Goal: Task Accomplishment & Management: Use online tool/utility

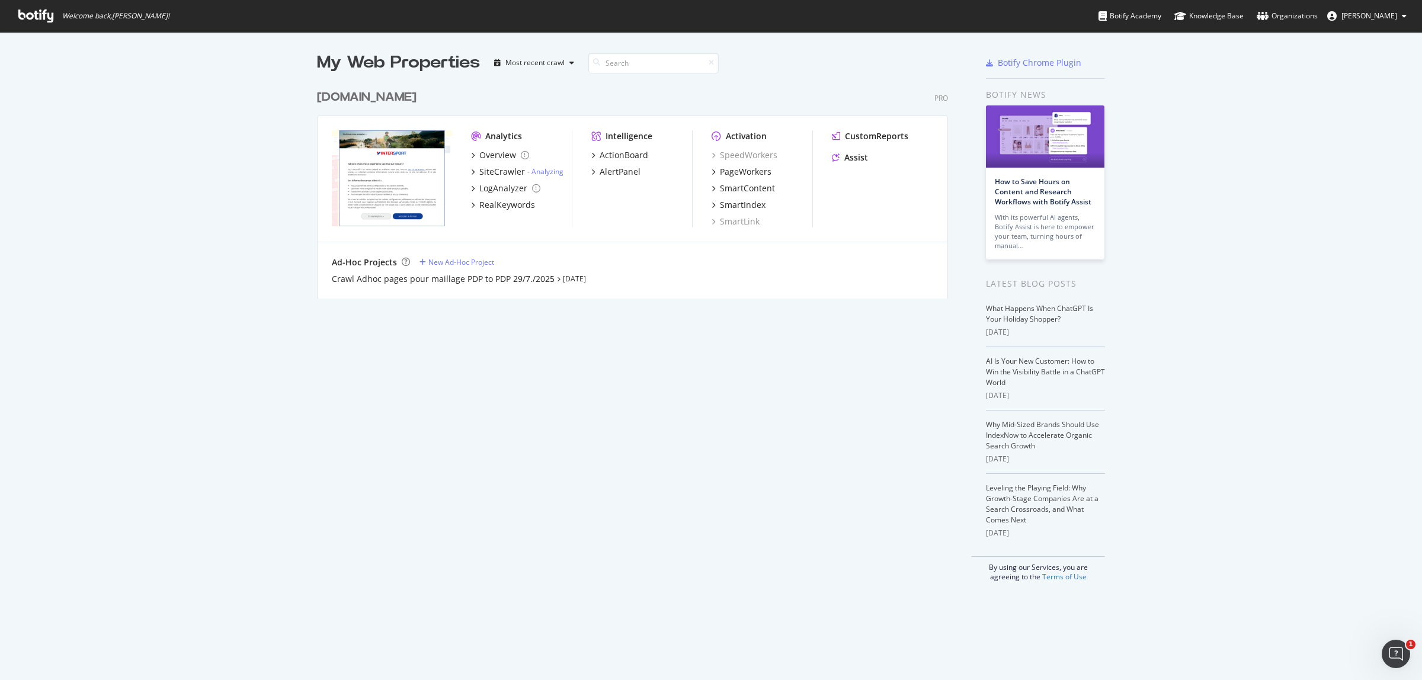
click at [612, 400] on div "My Web Properties Most recent crawl www.intersport.fr Pro Analytics Overview Si…" at bounding box center [644, 316] width 655 height 531
click at [505, 172] on div "SiteCrawler" at bounding box center [502, 172] width 46 height 12
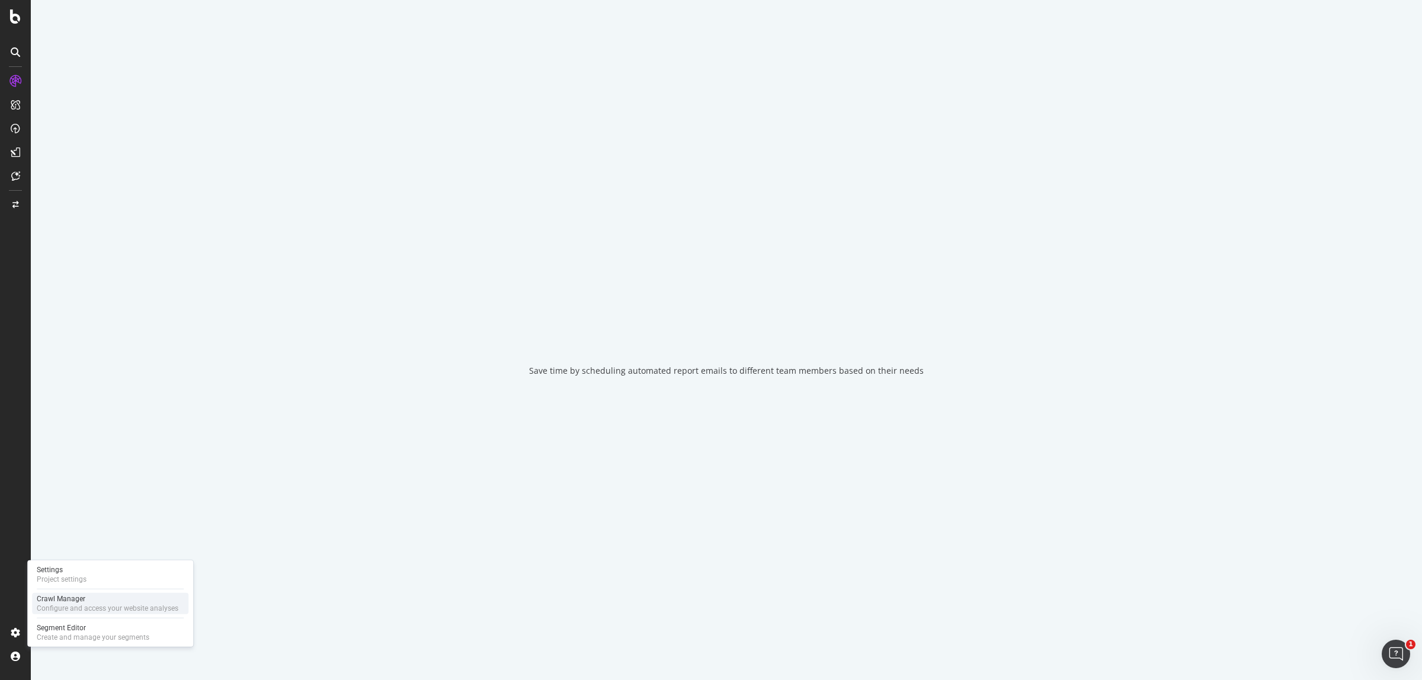
click at [80, 602] on div "Crawl Manager" at bounding box center [108, 598] width 142 height 9
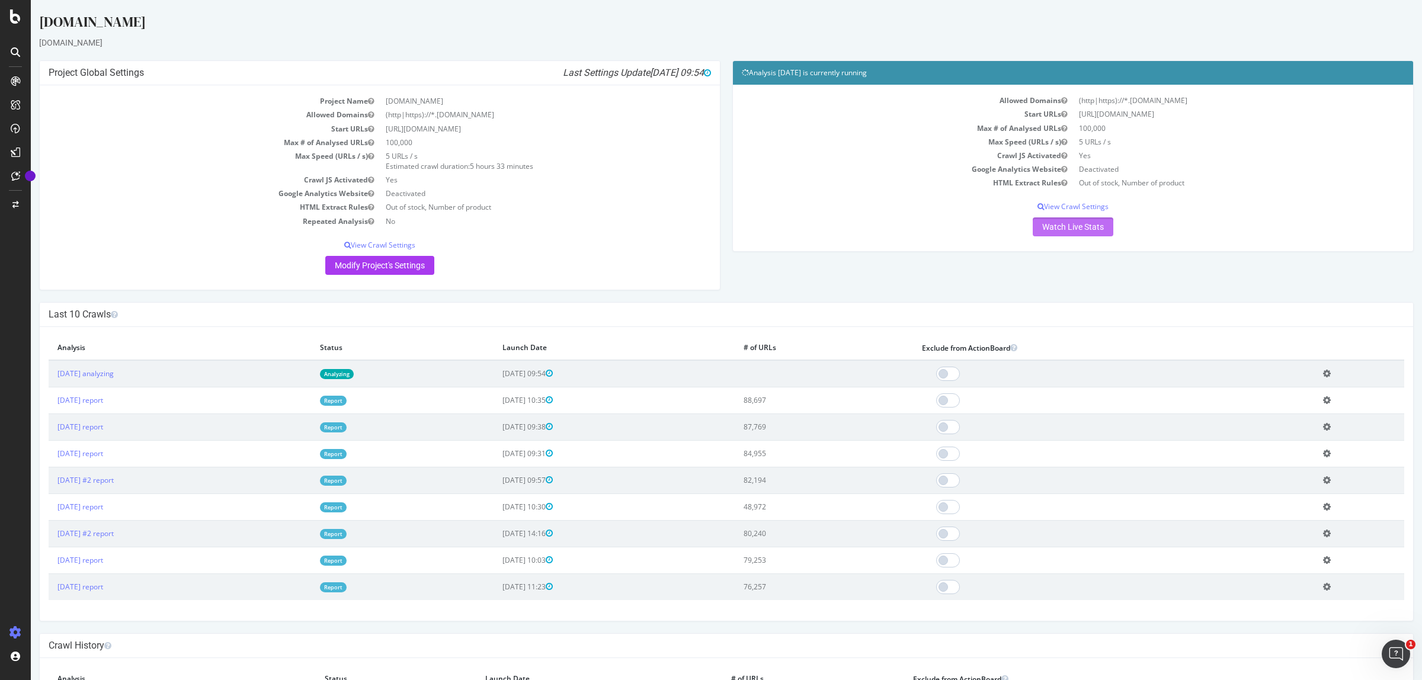
click at [1054, 229] on link "Watch Live Stats" at bounding box center [1073, 227] width 81 height 19
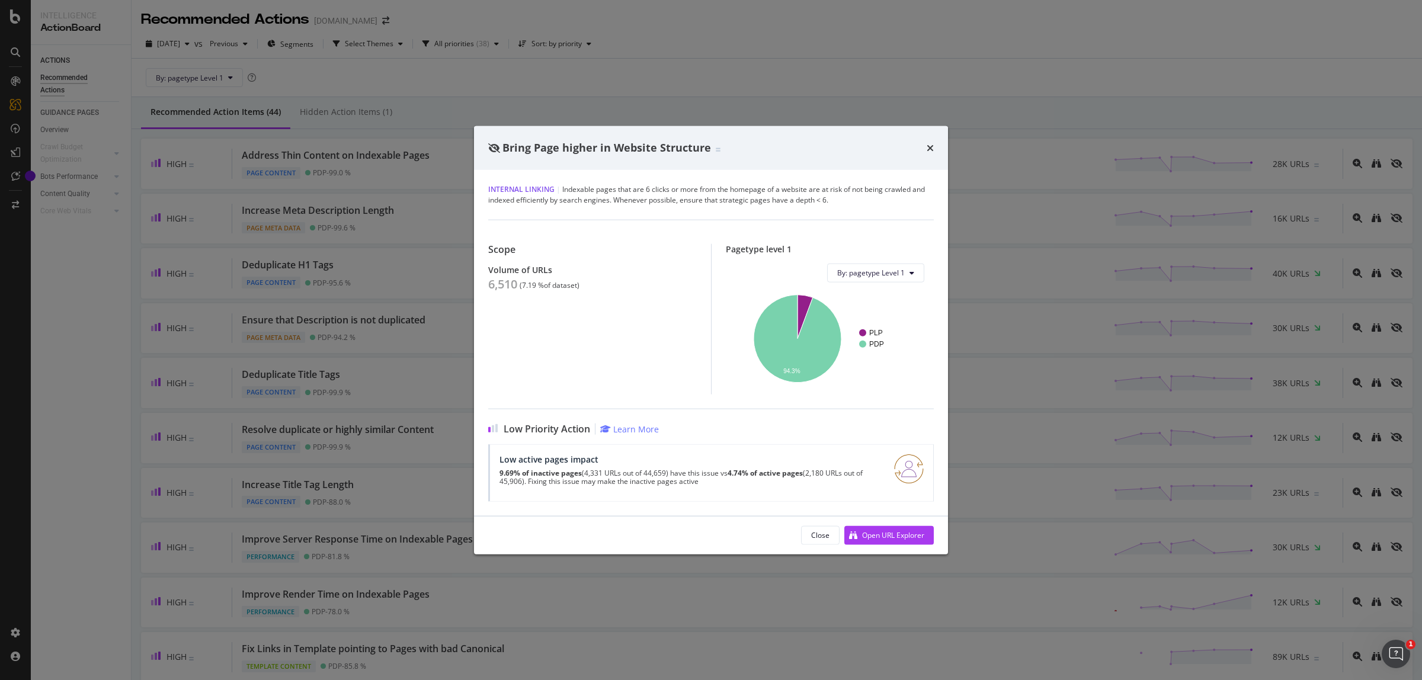
click at [925, 148] on div "Bring Page higher in Website Structure" at bounding box center [711, 147] width 446 height 15
click at [929, 149] on icon "times" at bounding box center [930, 147] width 7 height 9
